Goal: Download file/media

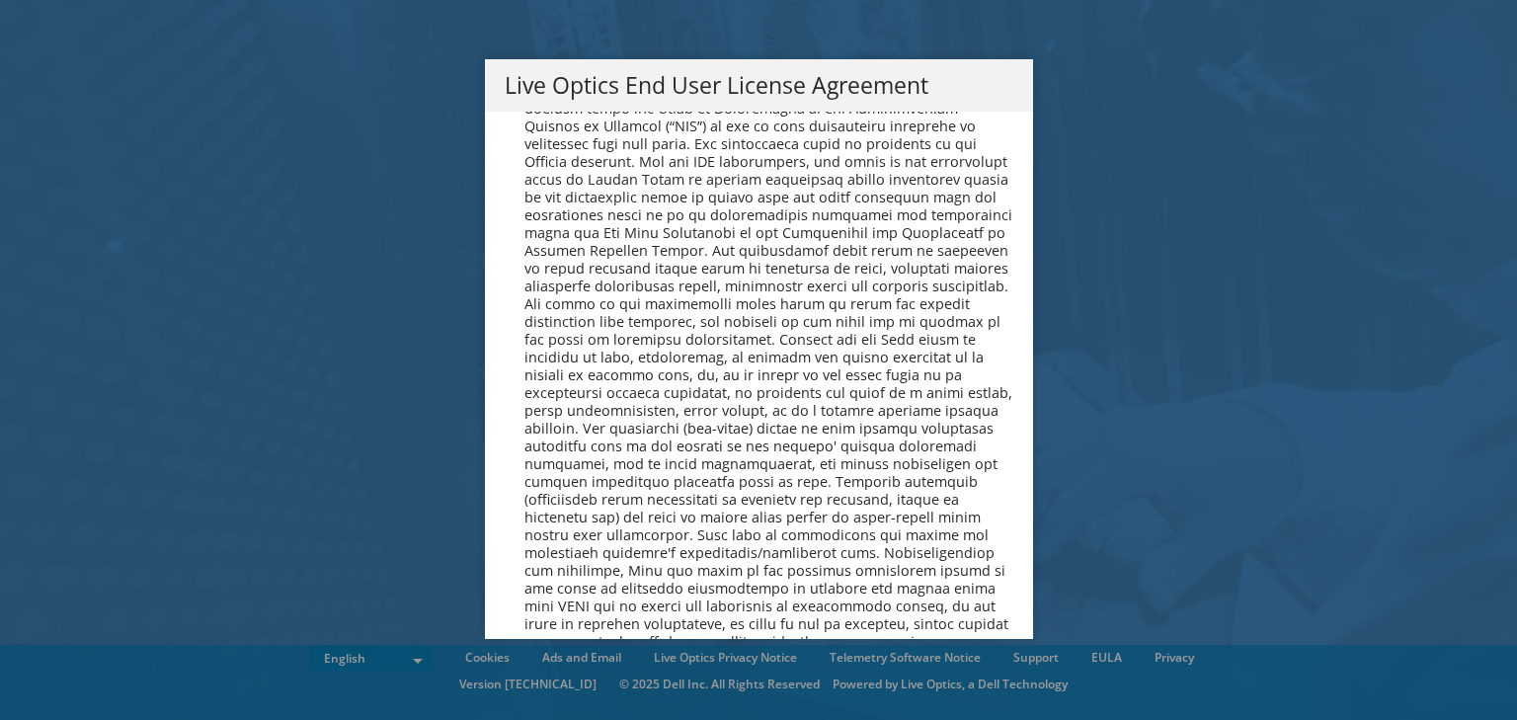
scroll to position [7416, 0]
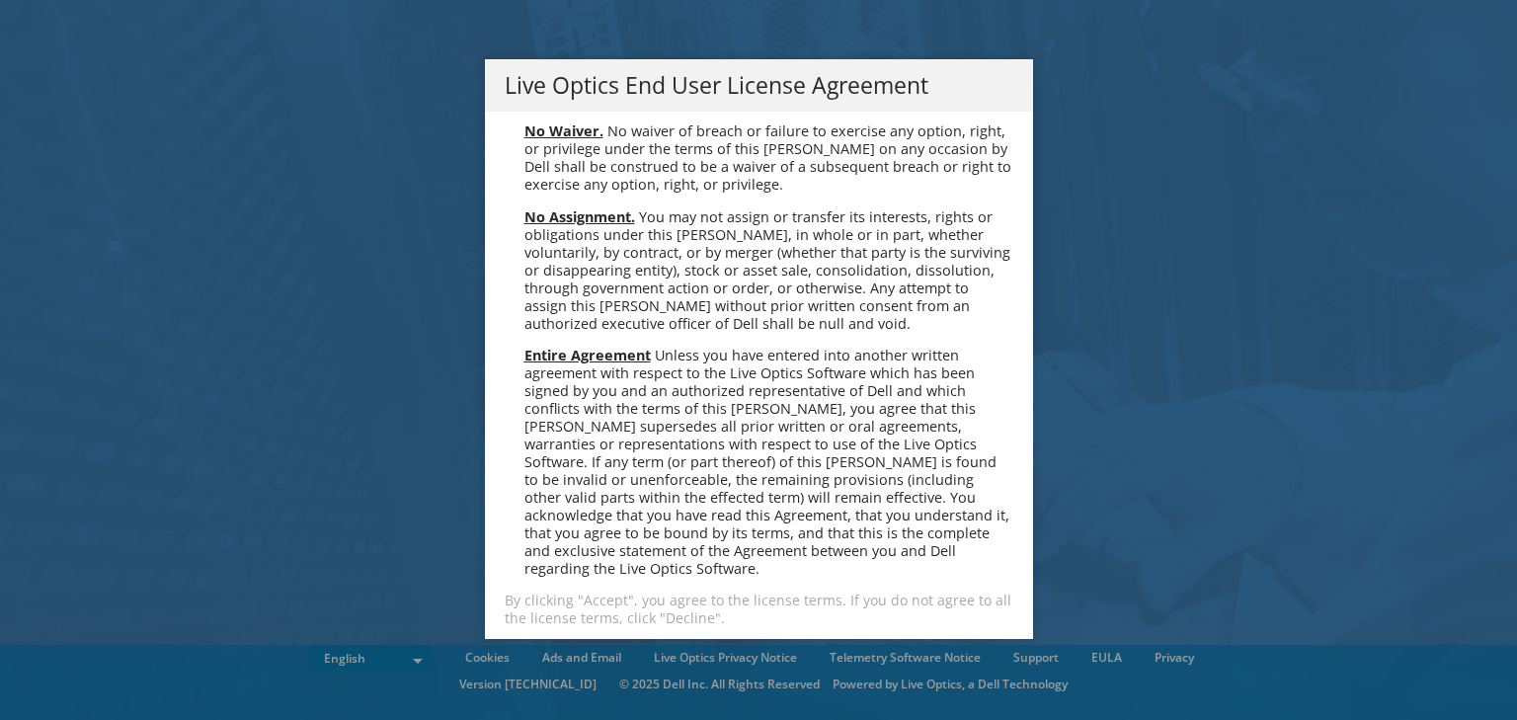
click at [534, 647] on link "Accept" at bounding box center [555, 670] width 101 height 47
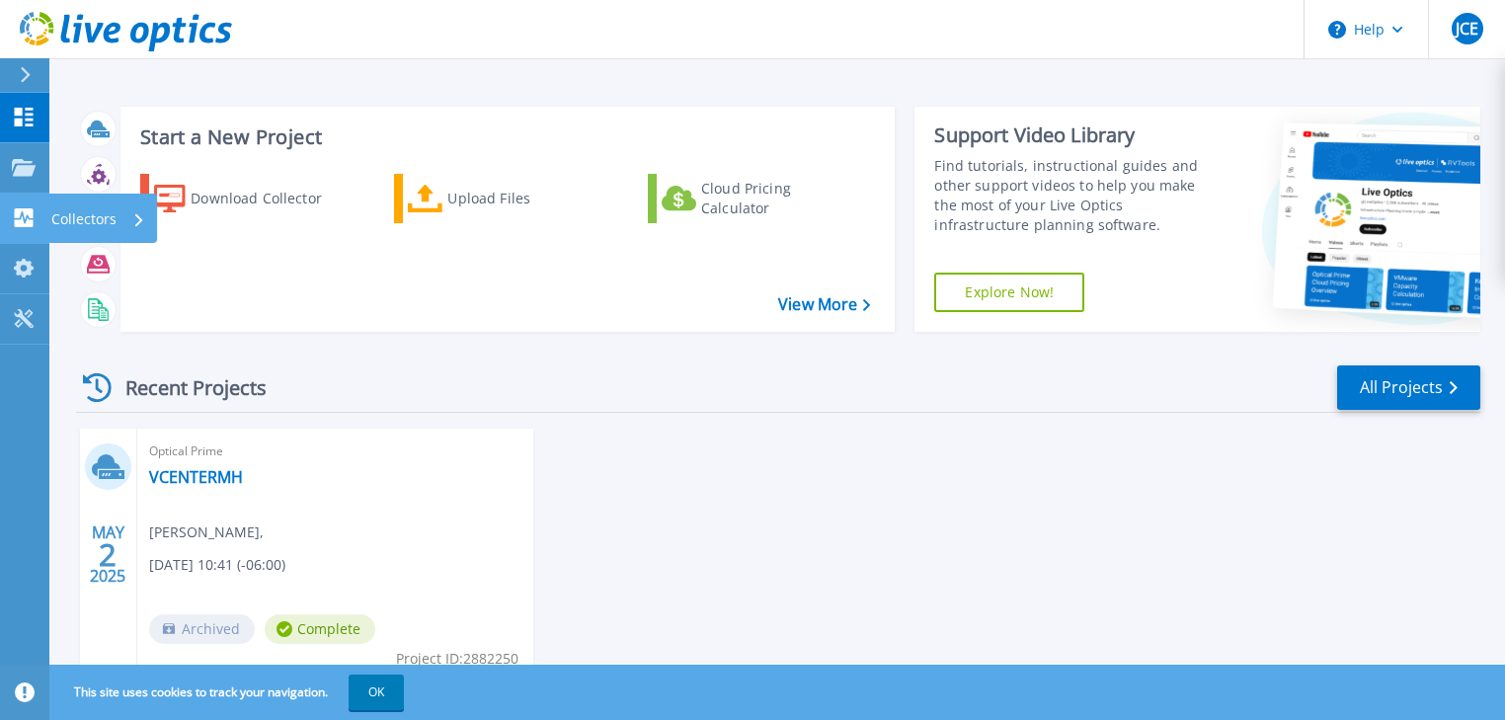
click at [23, 202] on link "Collectors Collectors" at bounding box center [24, 219] width 49 height 50
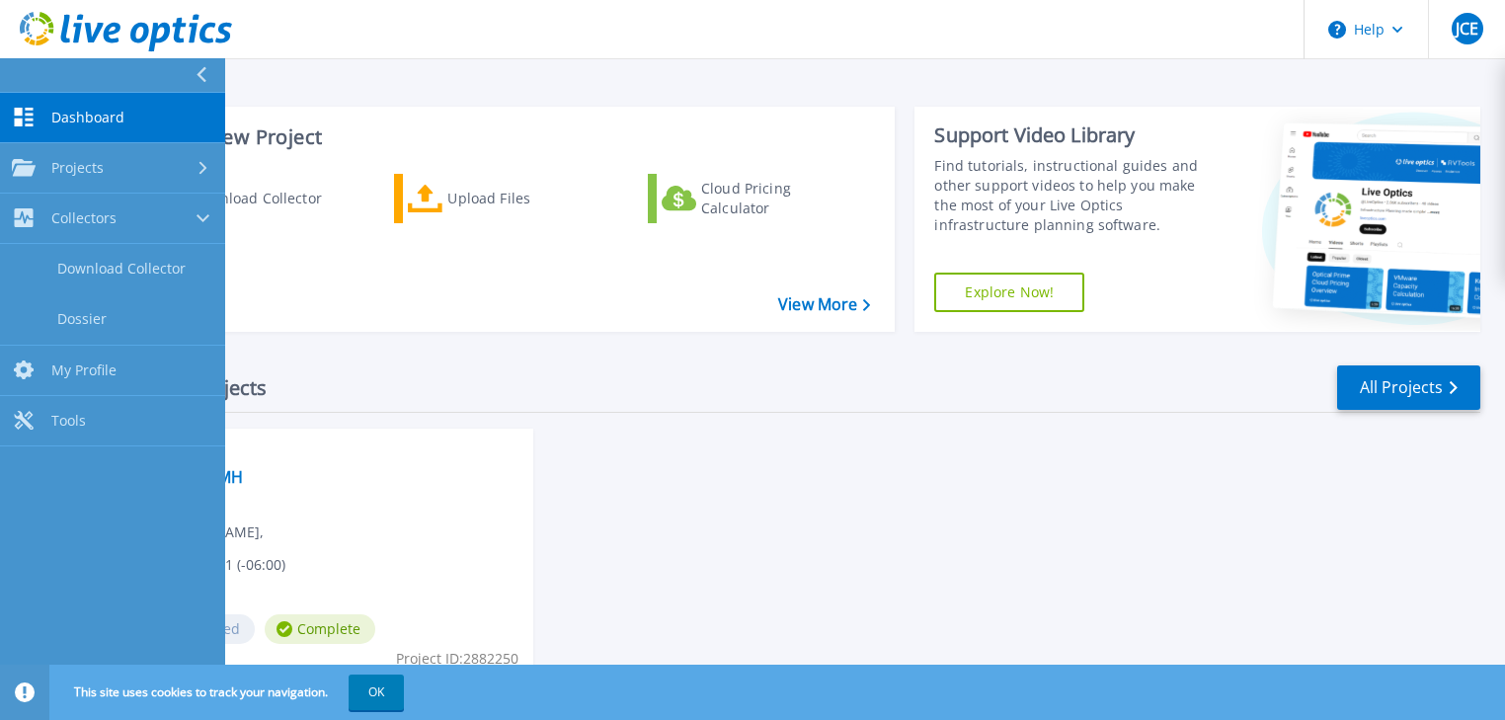
click at [849, 538] on div "MAY 2 2025 Optical Prime VCENTERMH Carlos Escobar , 05/02/2025, 10:41 (-06:00) …" at bounding box center [770, 576] width 1420 height 295
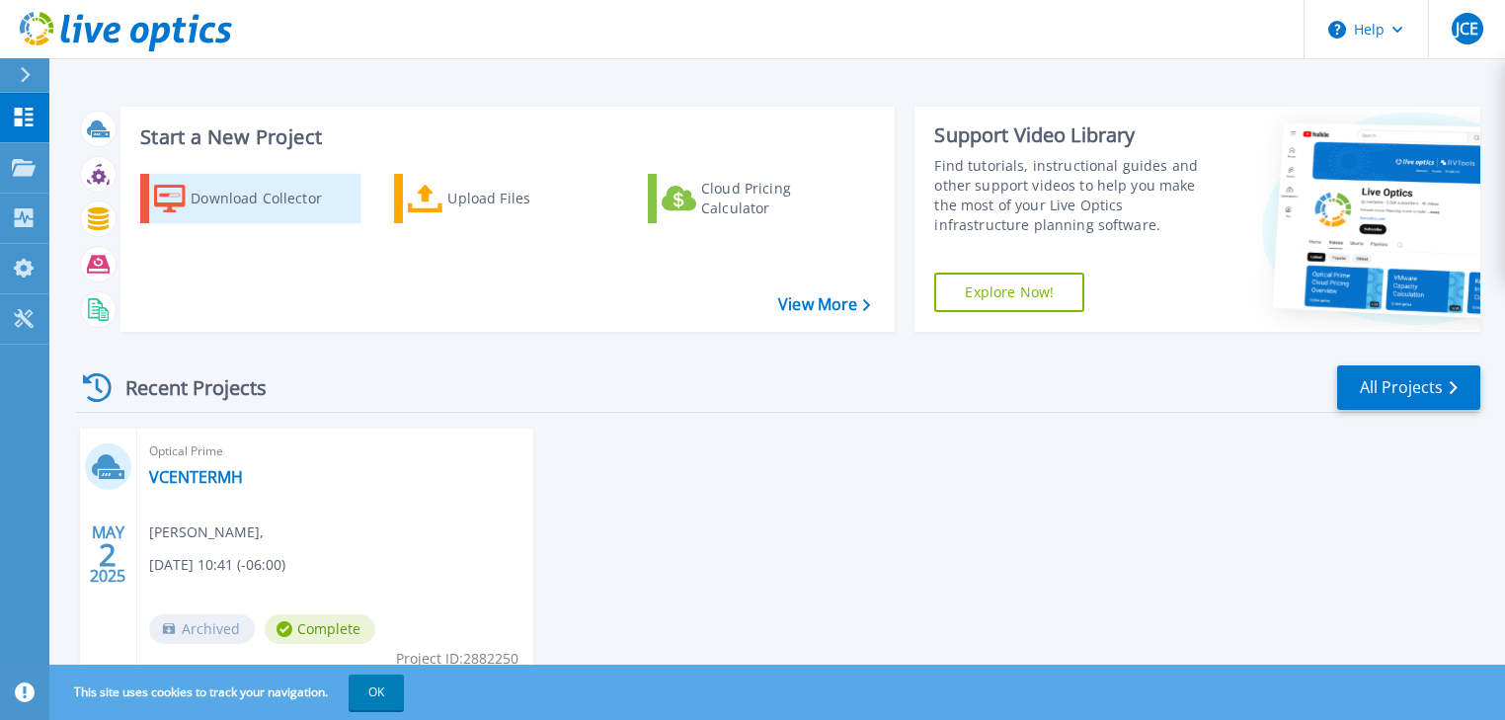
click at [241, 202] on div "Download Collector" at bounding box center [270, 199] width 158 height 40
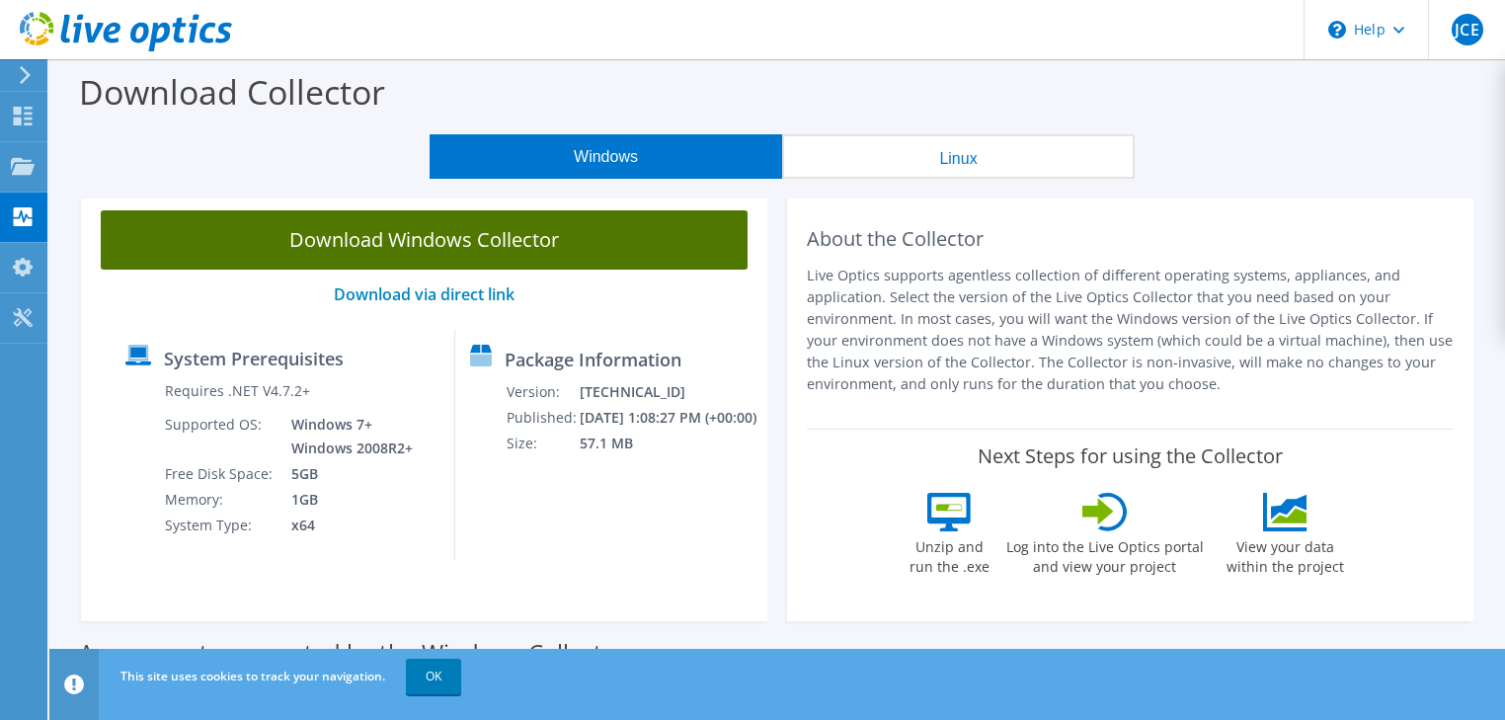
click at [445, 241] on link "Download Windows Collector" at bounding box center [424, 239] width 647 height 59
